Goal: Register for event/course

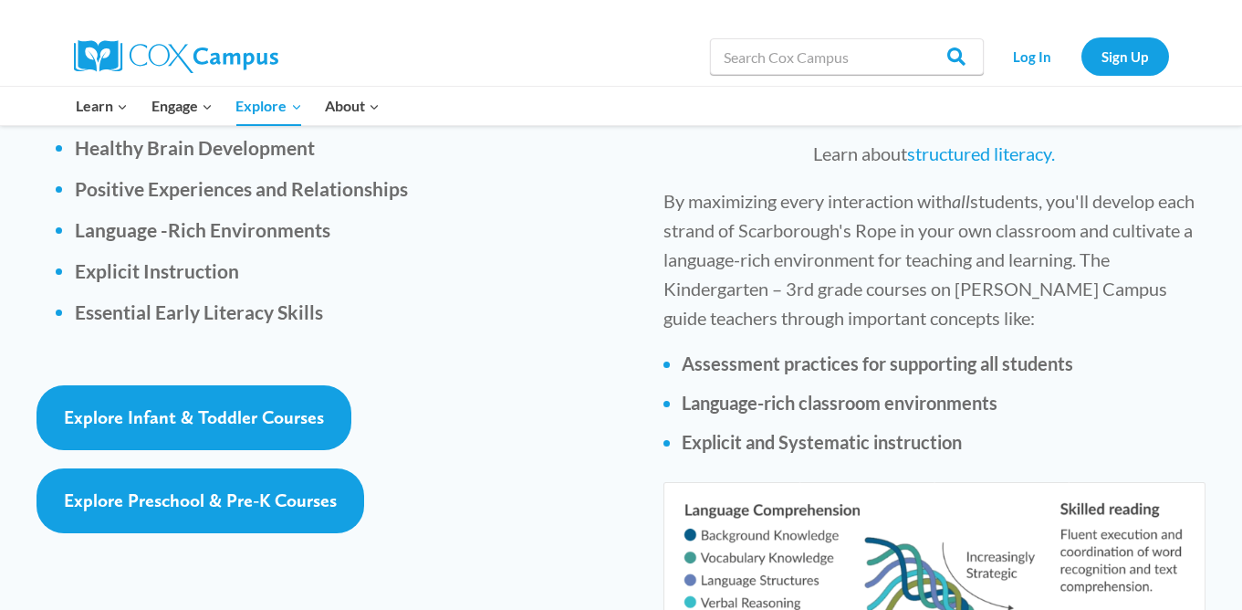
scroll to position [2740, 0]
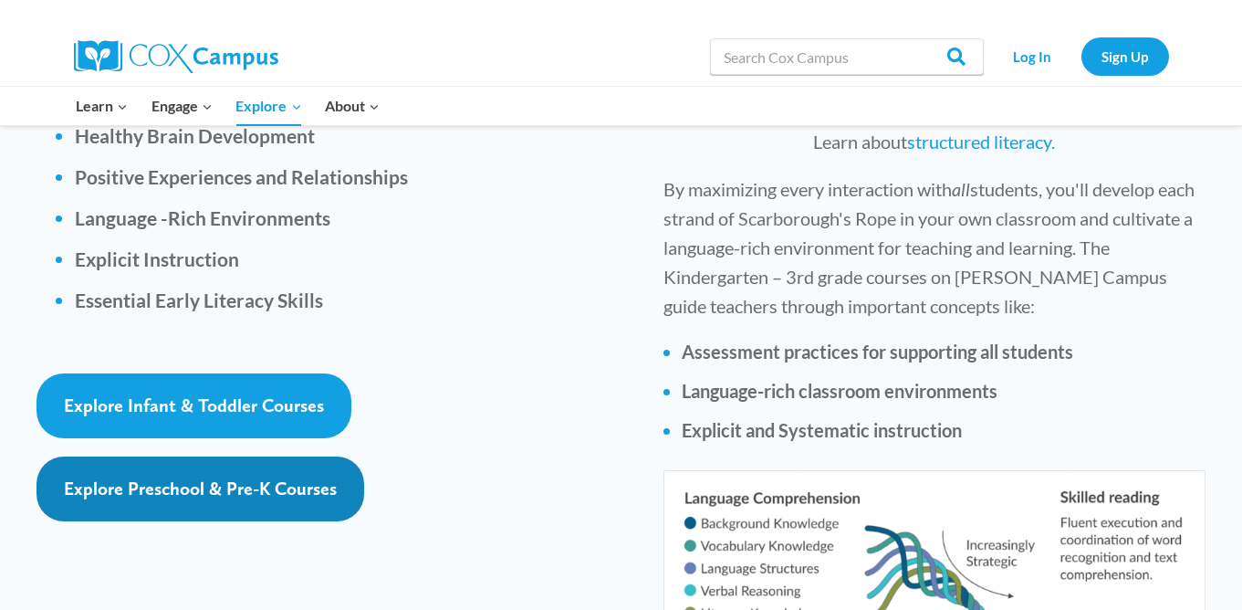
click at [200, 477] on span "Explore Preschool & Pre-K Courses" at bounding box center [200, 488] width 273 height 22
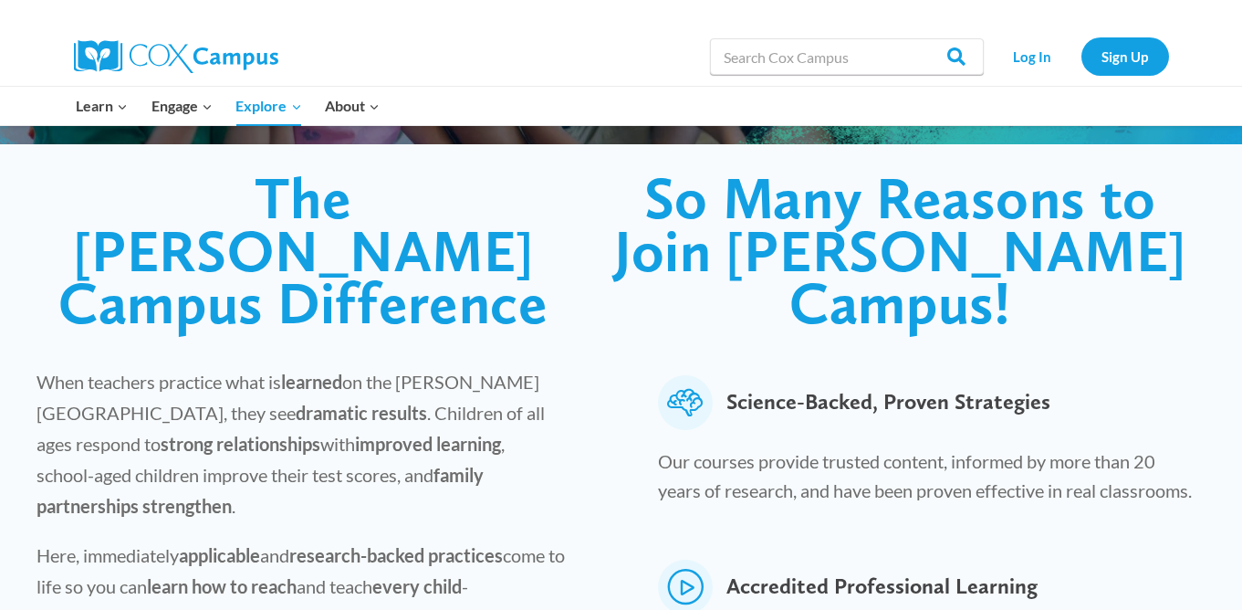
scroll to position [0, 0]
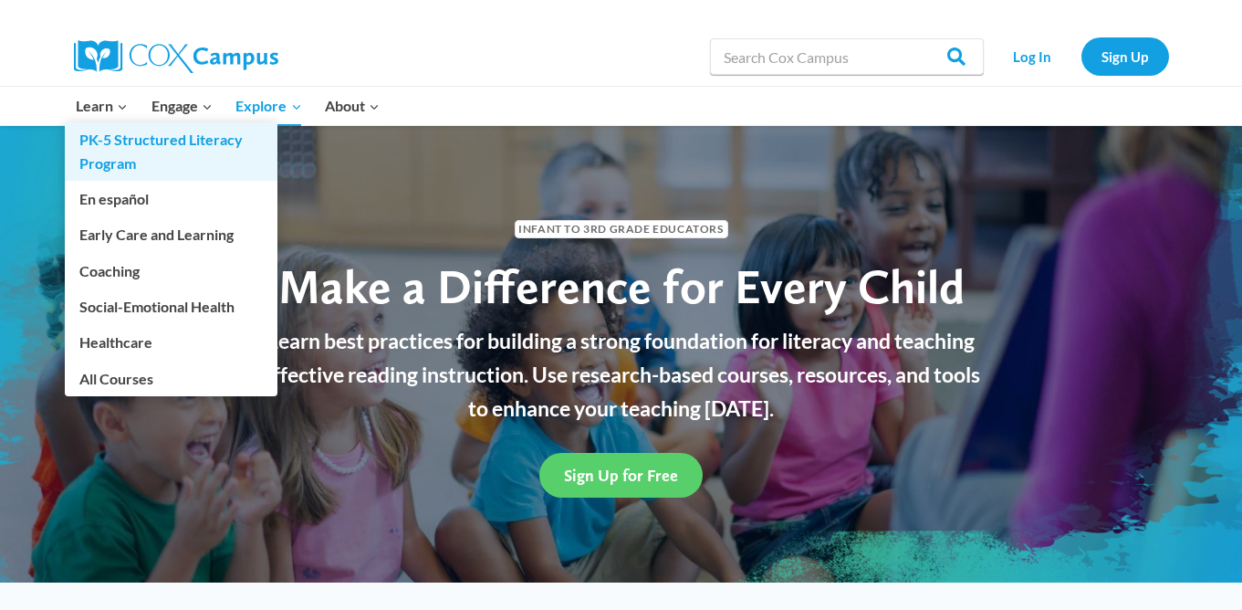
click at [105, 141] on link "PK-5 Structured Literacy Program" at bounding box center [171, 151] width 213 height 58
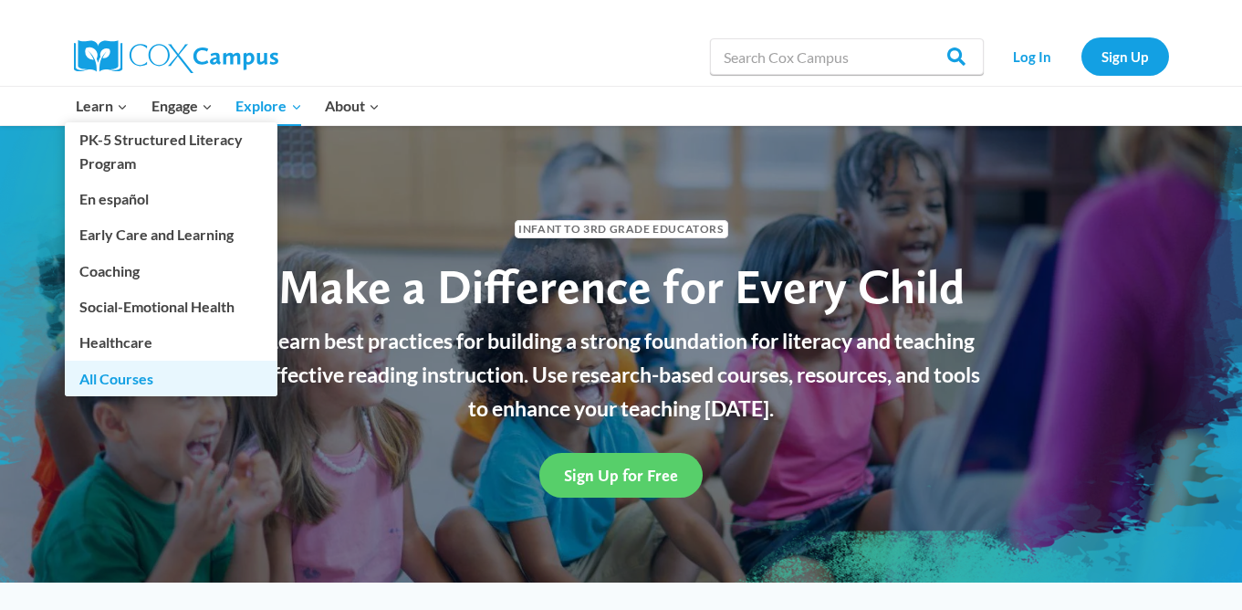
click at [92, 375] on link "All Courses" at bounding box center [171, 377] width 213 height 35
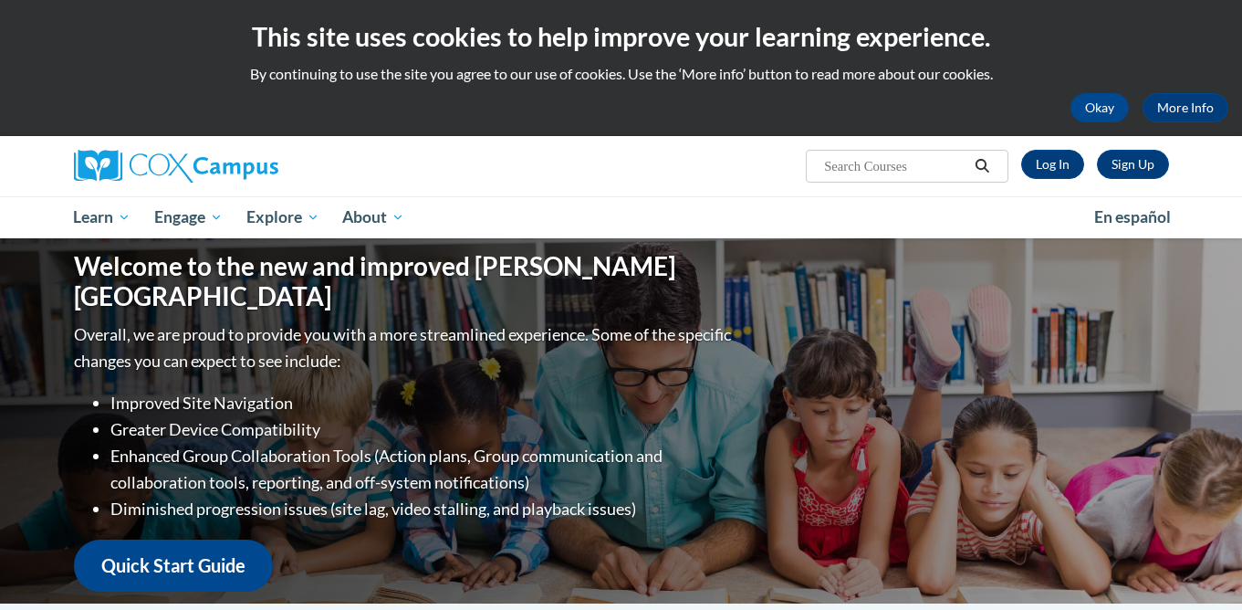
click at [127, 390] on li "Improved Site Navigation" at bounding box center [422, 403] width 625 height 26
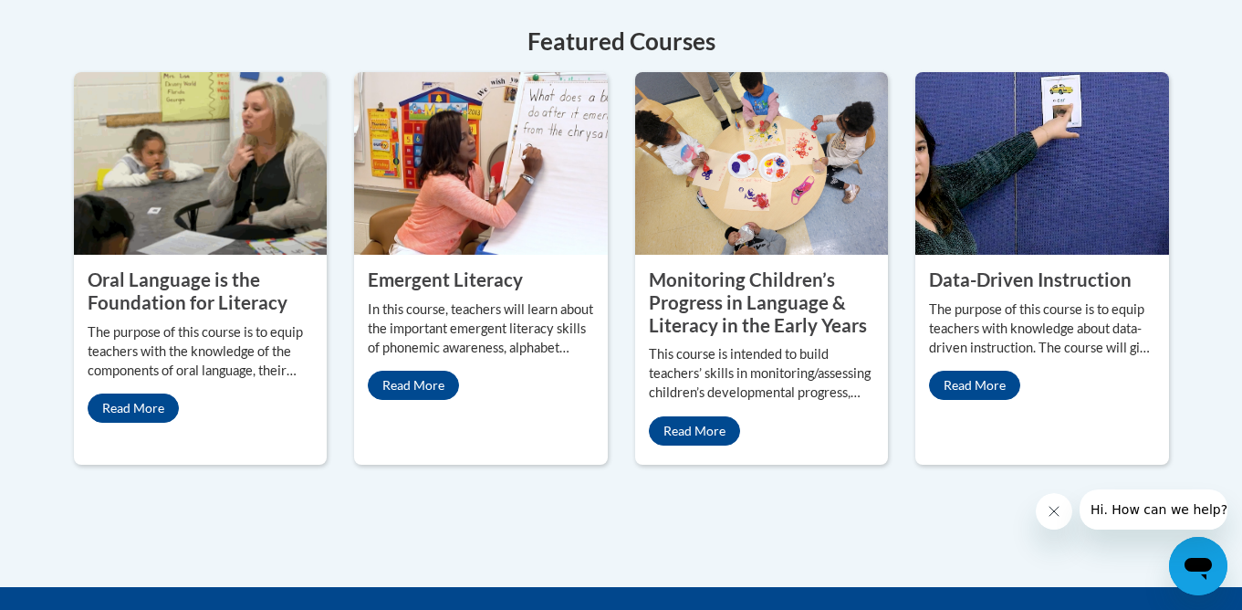
scroll to position [897, 0]
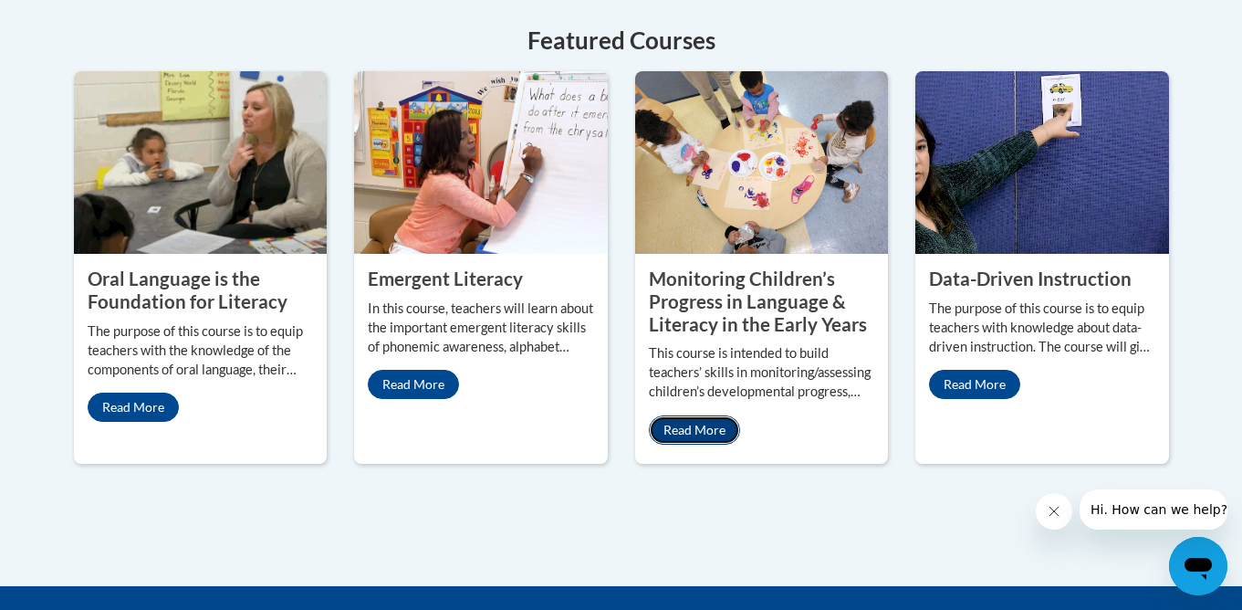
click at [691, 415] on link "Read More" at bounding box center [694, 429] width 91 height 29
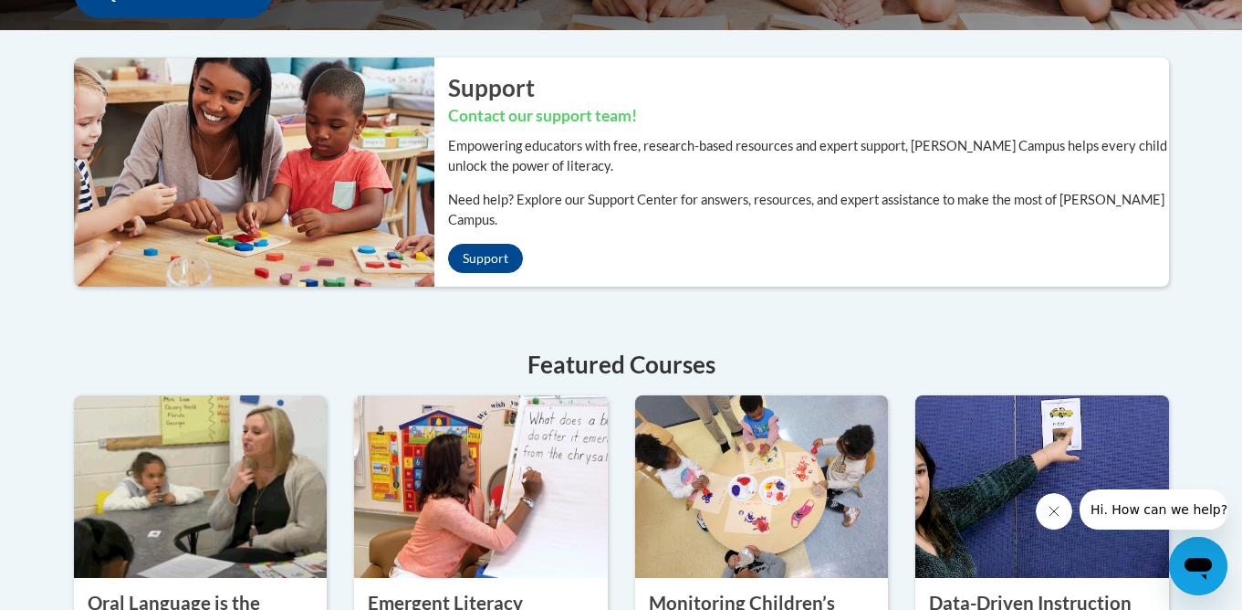
scroll to position [0, 0]
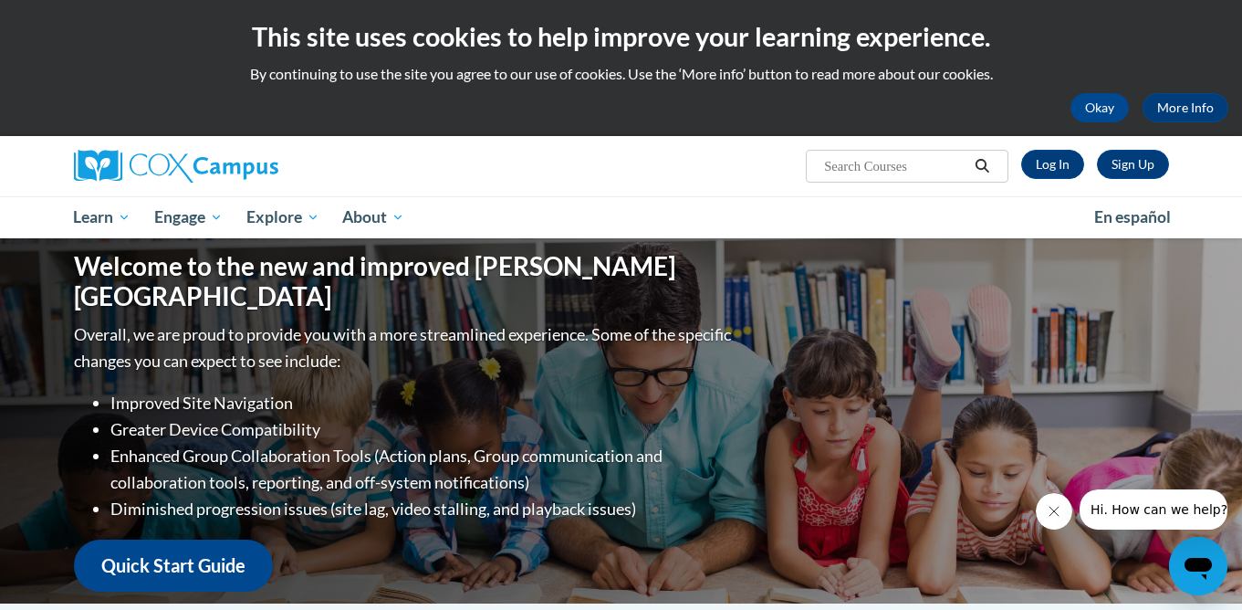
click at [917, 168] on input "Search..." at bounding box center [895, 166] width 146 height 22
type input "pre k"
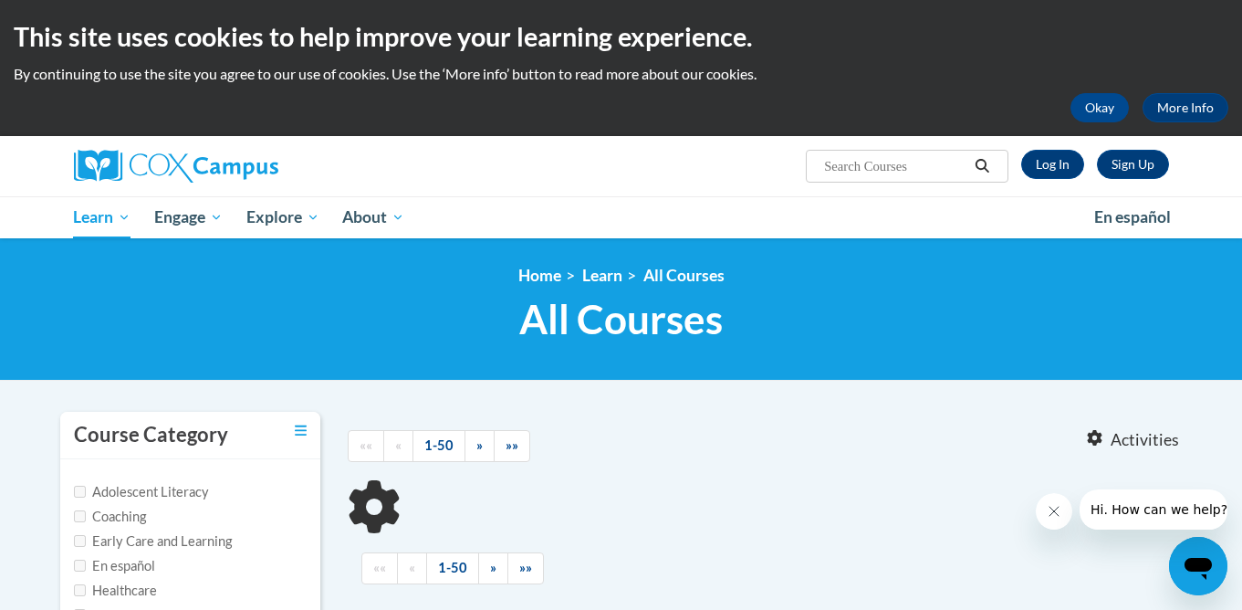
type input "pre k"
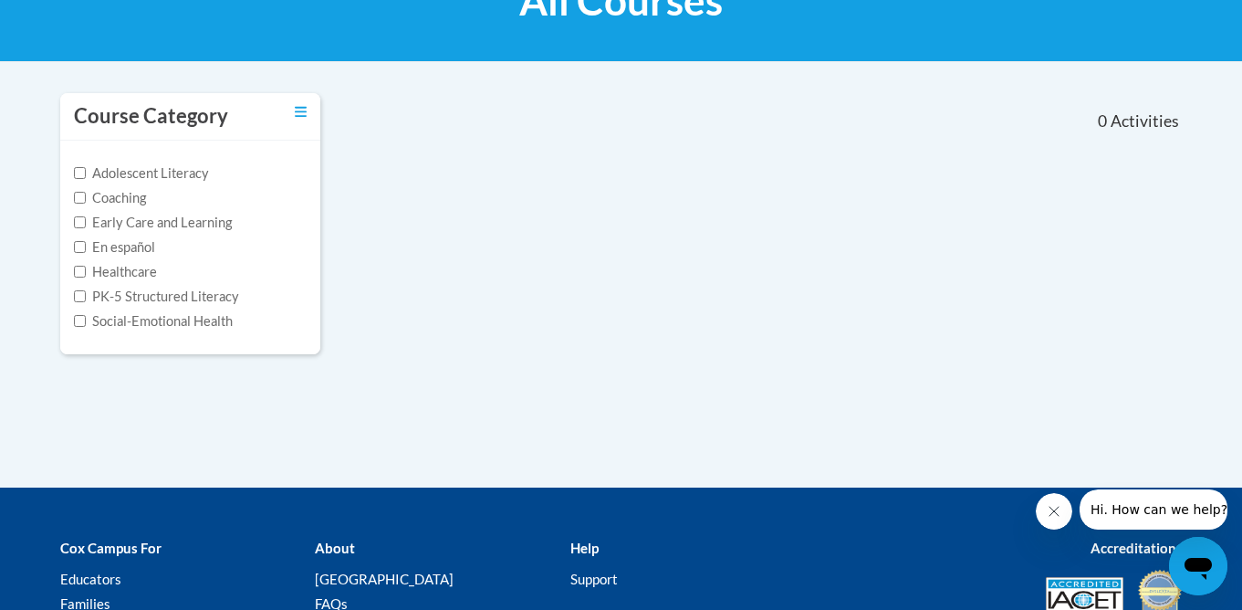
scroll to position [325, 0]
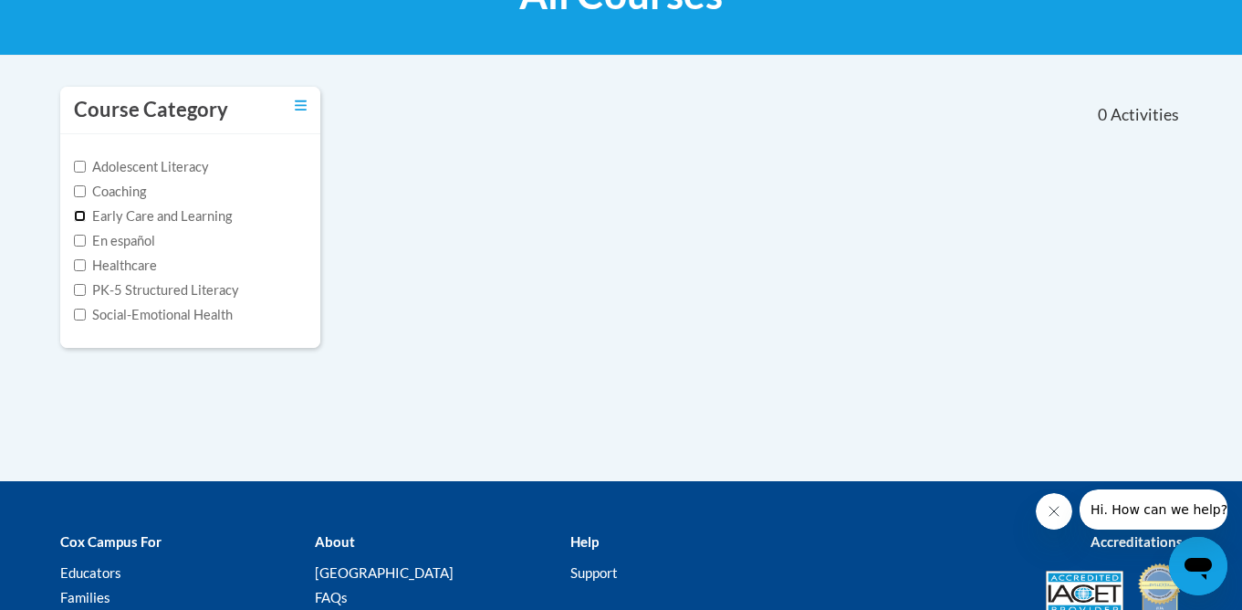
click at [79, 214] on input "Early Care and Learning" at bounding box center [80, 216] width 12 height 12
checkbox input "true"
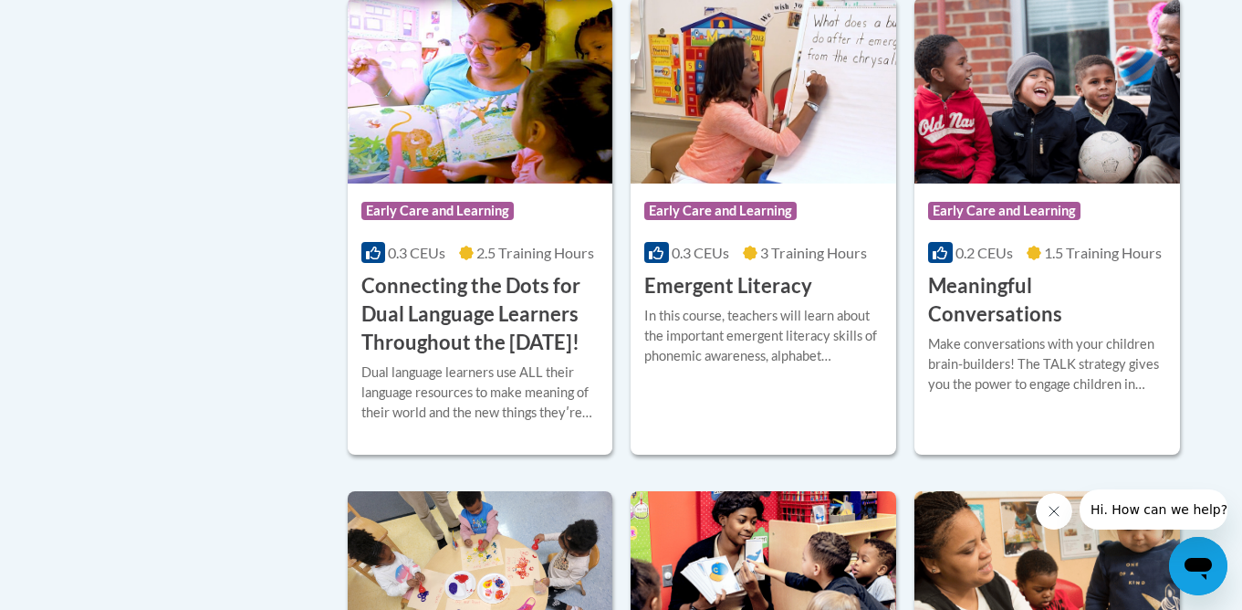
scroll to position [994, 0]
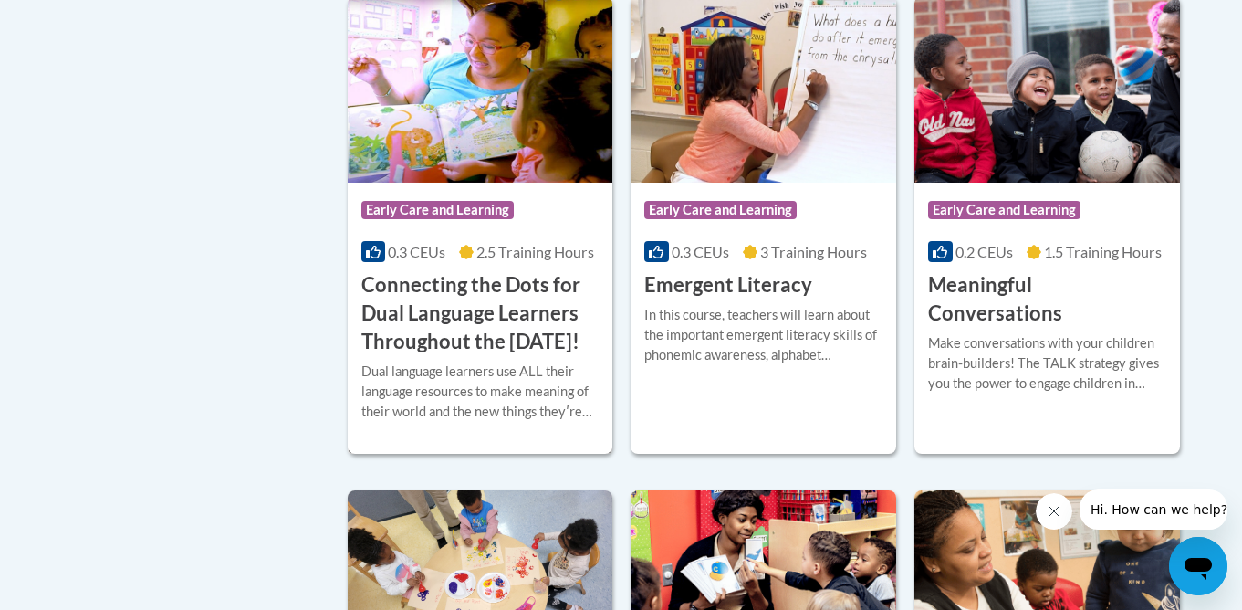
click at [448, 315] on h3 "Connecting the Dots for Dual Language Learners Throughout the [DATE]!" at bounding box center [480, 313] width 238 height 84
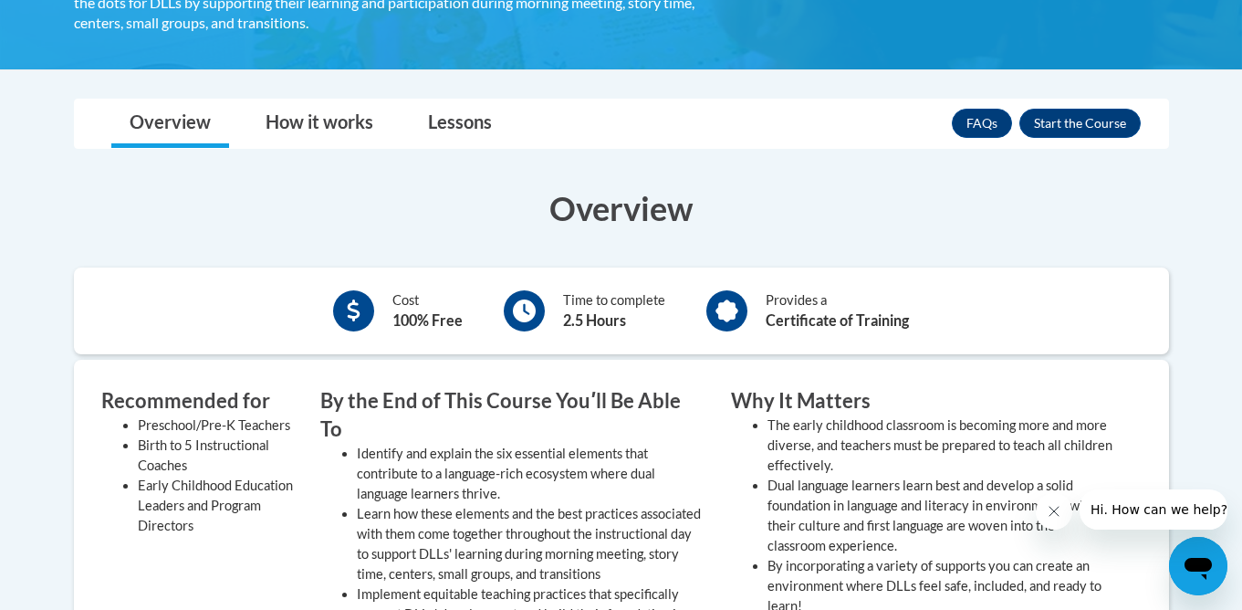
scroll to position [524, 0]
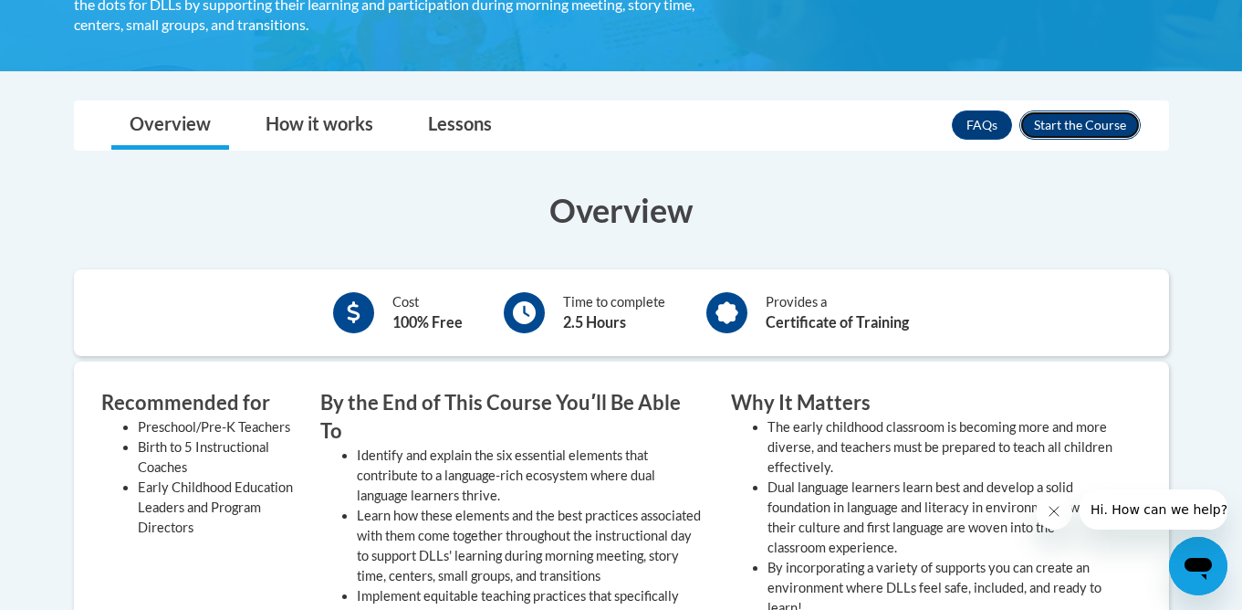
click at [1091, 127] on button "Enroll" at bounding box center [1079, 124] width 121 height 29
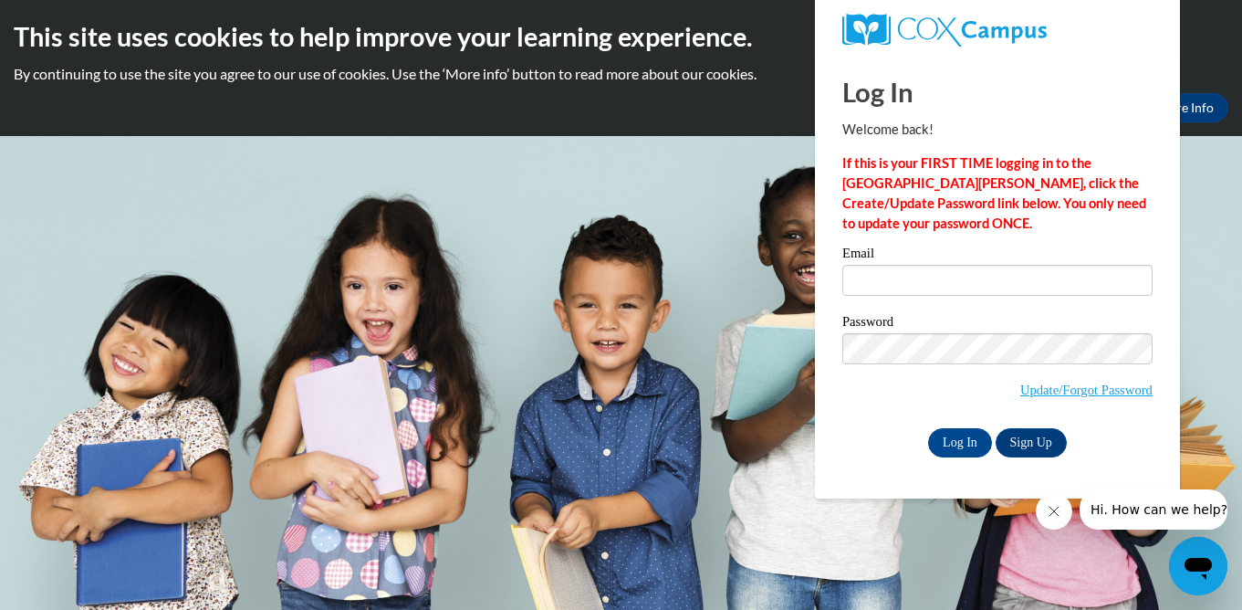
click at [681, 350] on body "This site uses cookies to help improve your learning experience. By continuing …" at bounding box center [621, 305] width 1242 height 610
click at [1053, 507] on icon "Close message from company" at bounding box center [1054, 511] width 15 height 15
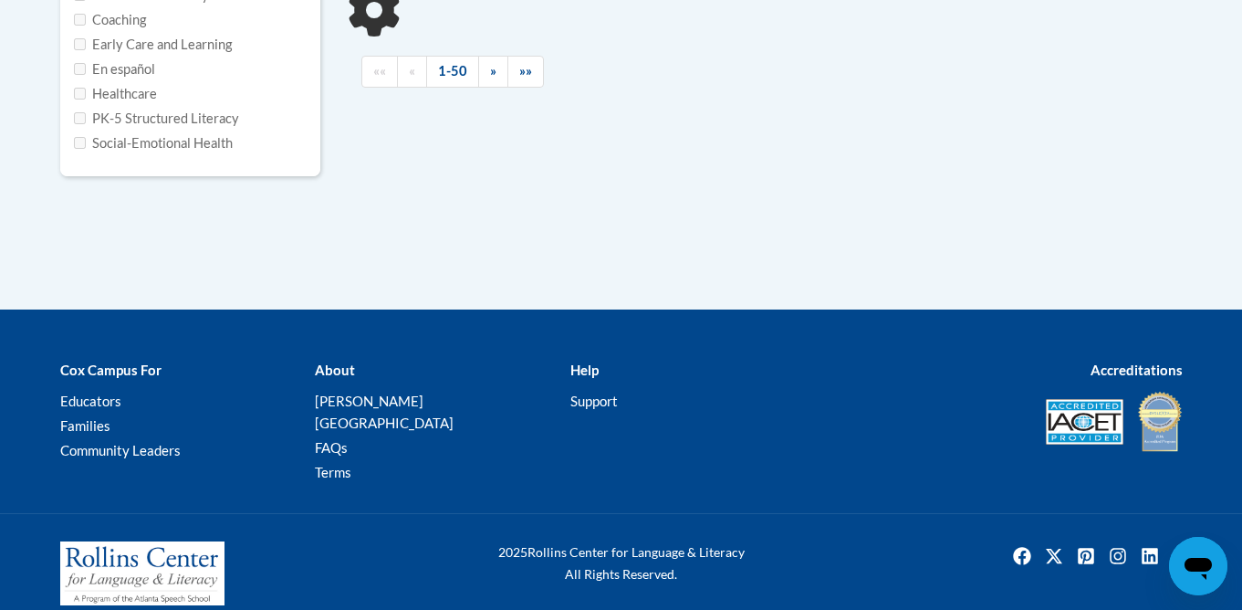
type input "pre k"
